Goal: Task Accomplishment & Management: Manage account settings

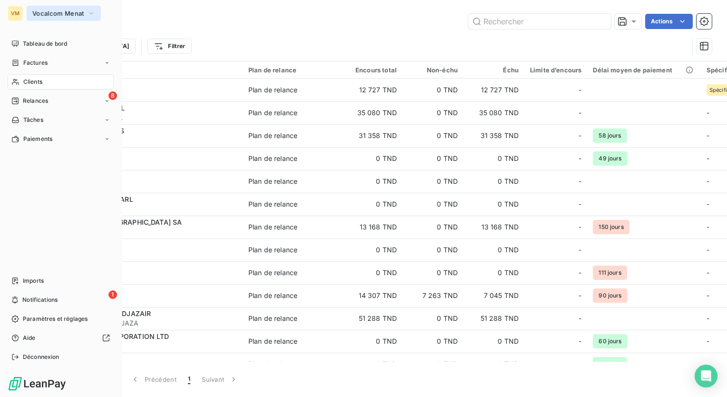
click at [40, 15] on span "Vocalcom Menat" at bounding box center [57, 14] width 51 height 8
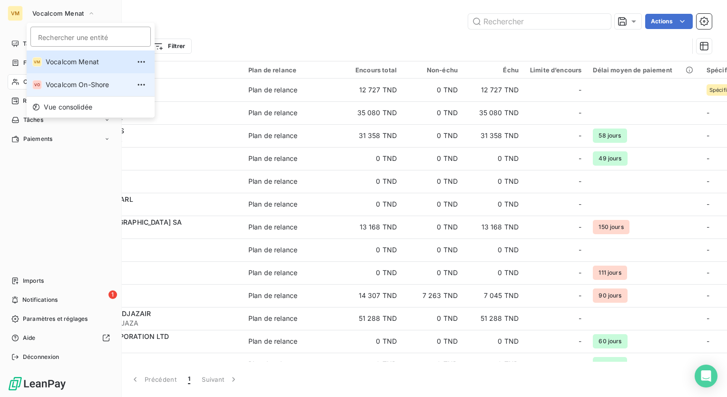
click at [53, 81] on span "Vocalcom On-Shore" at bounding box center [88, 85] width 84 height 10
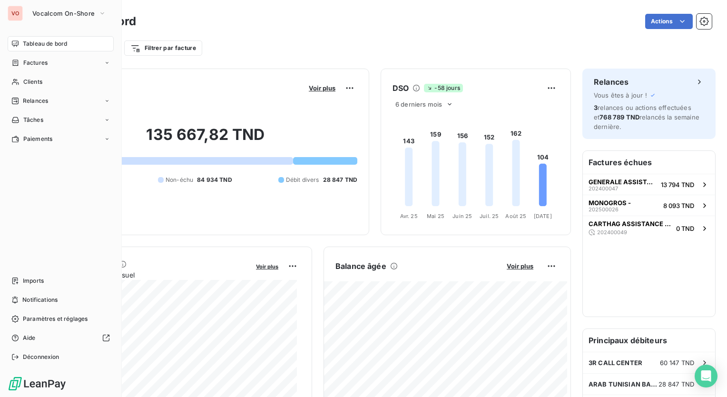
click at [7, 96] on div "VO Vocalcom On-Shore Tableau de bord Factures Clients Relances Tâches Paiements…" at bounding box center [61, 198] width 122 height 397
click at [20, 98] on div "Relances" at bounding box center [29, 101] width 37 height 9
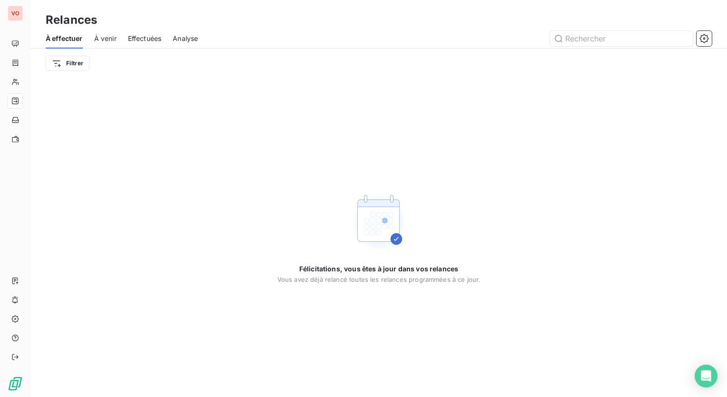
click at [309, 168] on div "Félicitations, vous êtes à jour dans vos relances Vous avez déjà relancé toutes…" at bounding box center [378, 237] width 696 height 319
click at [150, 39] on span "Effectuées" at bounding box center [145, 39] width 34 height 10
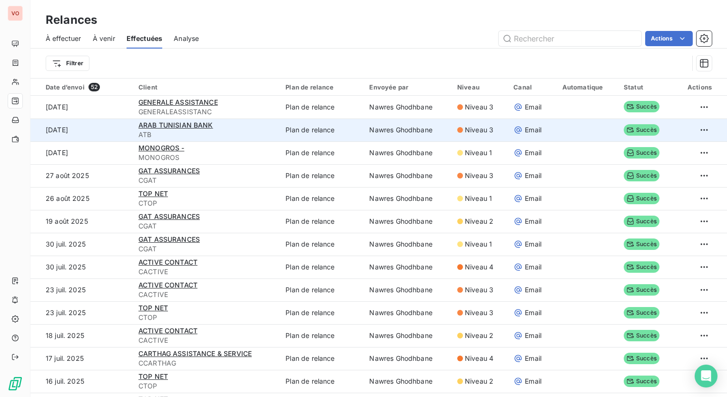
click at [313, 128] on td "Plan de relance" at bounding box center [322, 129] width 84 height 23
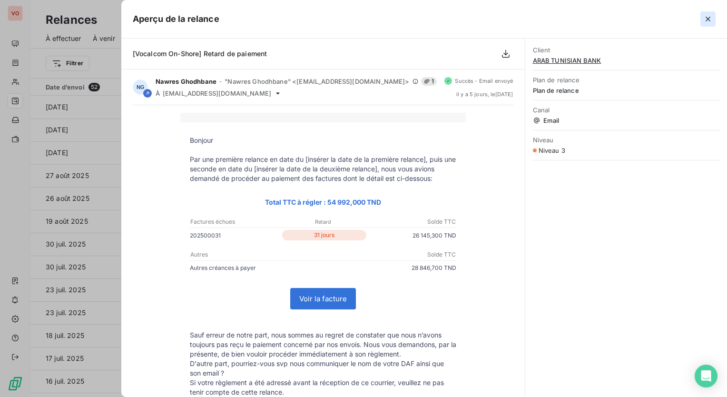
click at [705, 21] on icon "button" at bounding box center [708, 19] width 10 height 10
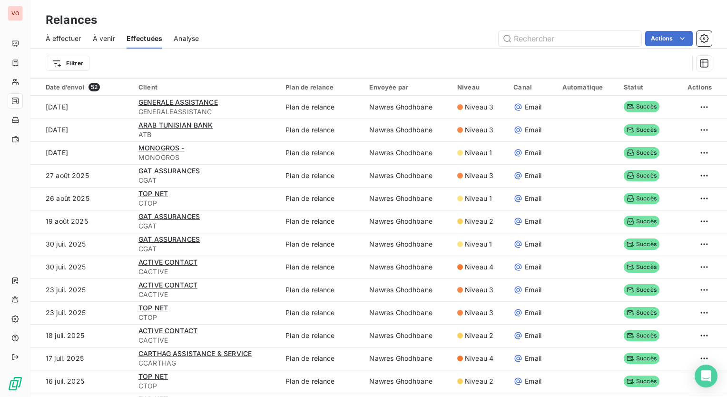
click at [238, 57] on div "Filtrer" at bounding box center [367, 63] width 643 height 18
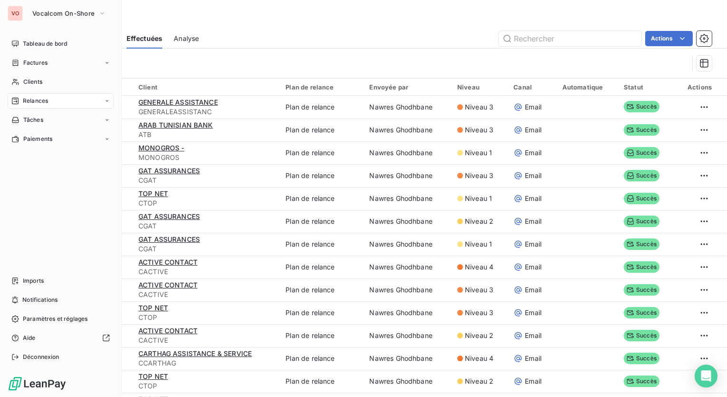
click at [90, 24] on div "VO Vocalcom On-Shore Tableau de bord Factures Clients Relances Tâches Paiements…" at bounding box center [61, 198] width 122 height 397
click at [90, 22] on div "VO Vocalcom On-Shore Tableau de bord Factures Clients Relances Tâches Paiements…" at bounding box center [61, 198] width 122 height 397
click at [93, 18] on button "Vocalcom On-Shore" at bounding box center [69, 13] width 85 height 15
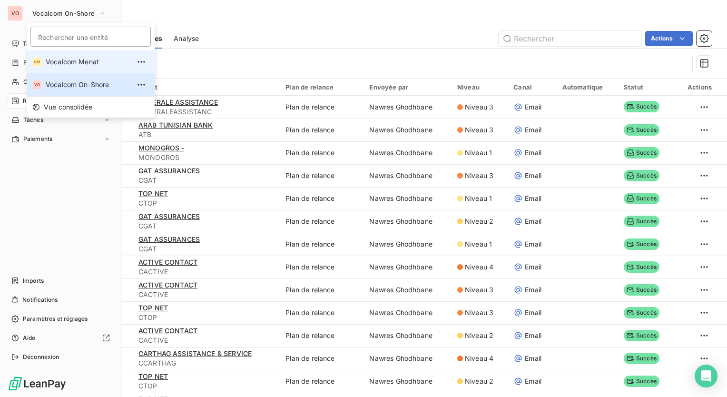
click at [89, 56] on li "VM Vocalcom Menat" at bounding box center [91, 61] width 128 height 23
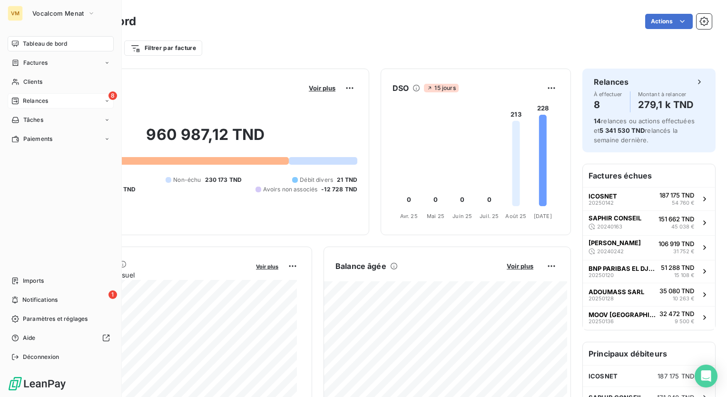
click at [72, 102] on div "8 Relances" at bounding box center [61, 100] width 106 height 15
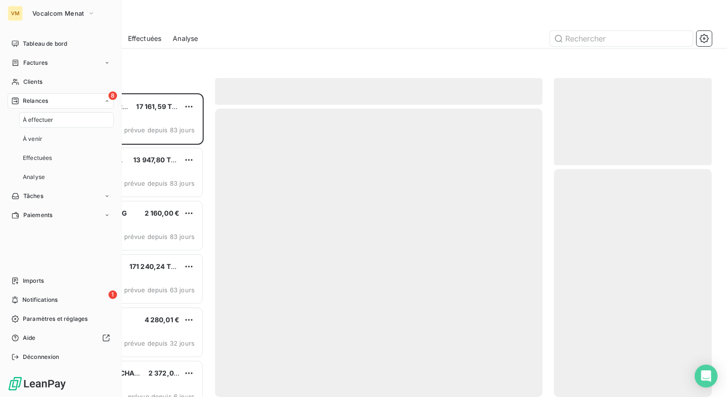
scroll to position [296, 150]
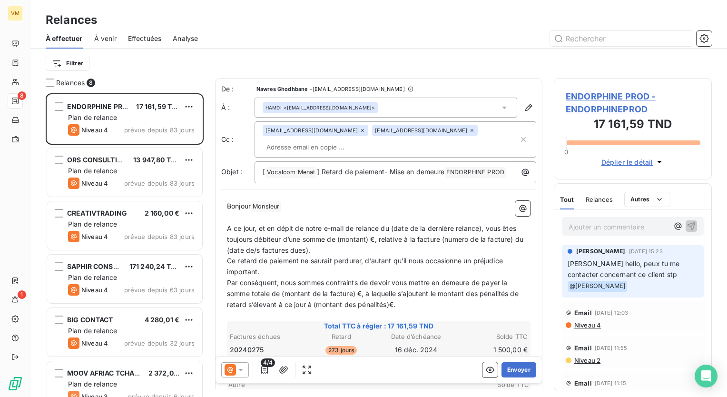
click at [422, 51] on div "Filtrer" at bounding box center [379, 63] width 666 height 29
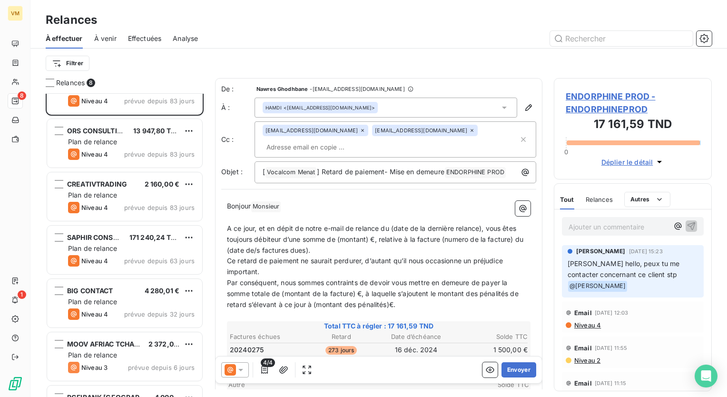
scroll to position [123, 0]
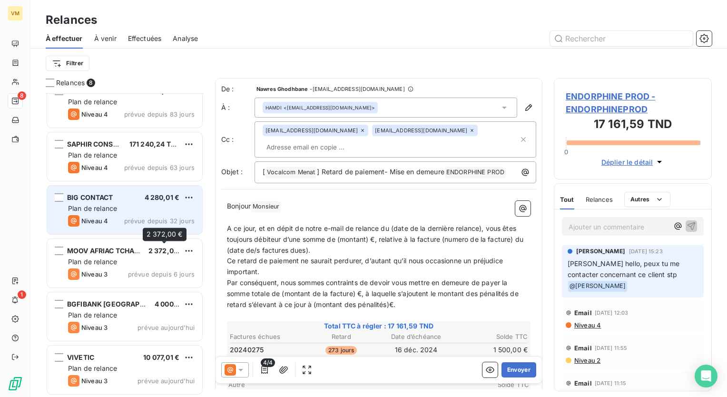
click at [146, 222] on span "prévue depuis 32 jours" at bounding box center [159, 221] width 70 height 8
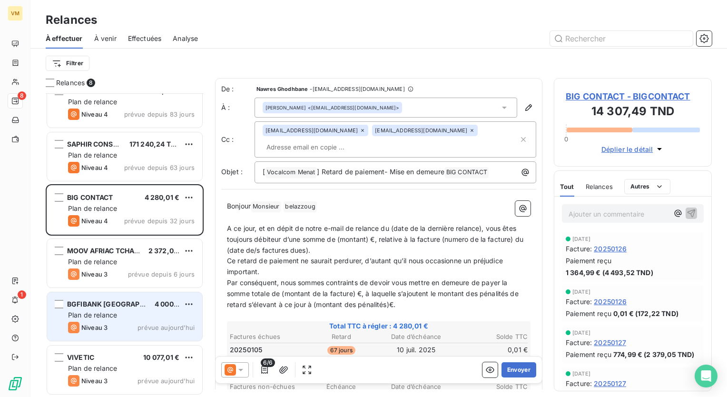
click at [159, 300] on span "4 000,00 €" at bounding box center [173, 304] width 37 height 8
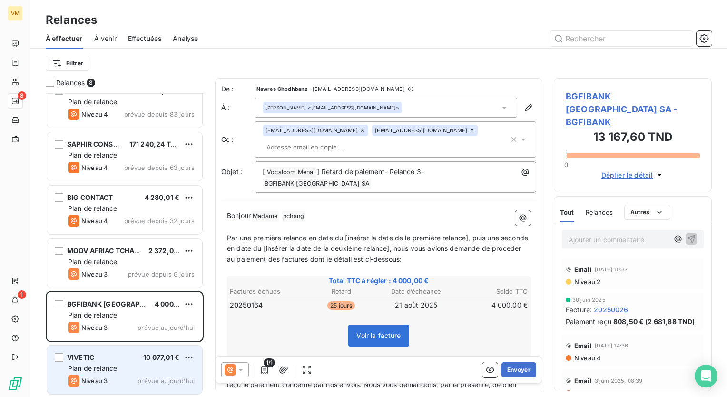
click at [144, 361] on div "10 077,01 €" at bounding box center [161, 358] width 36 height 10
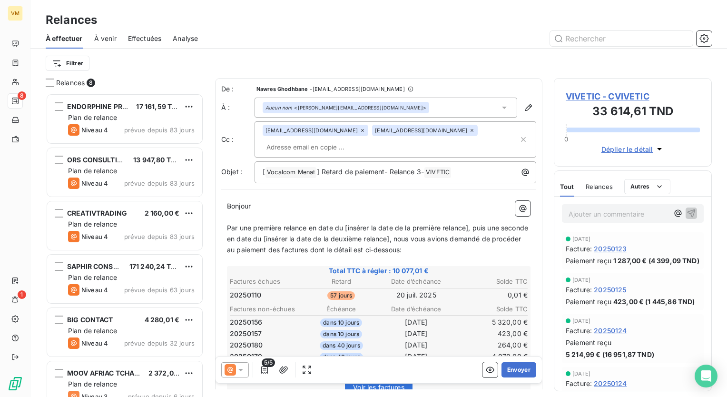
click at [435, 12] on div "Relances À effectuer À venir Effectuées Analyse Filtrer" at bounding box center [378, 39] width 696 height 78
